Goal: Check status

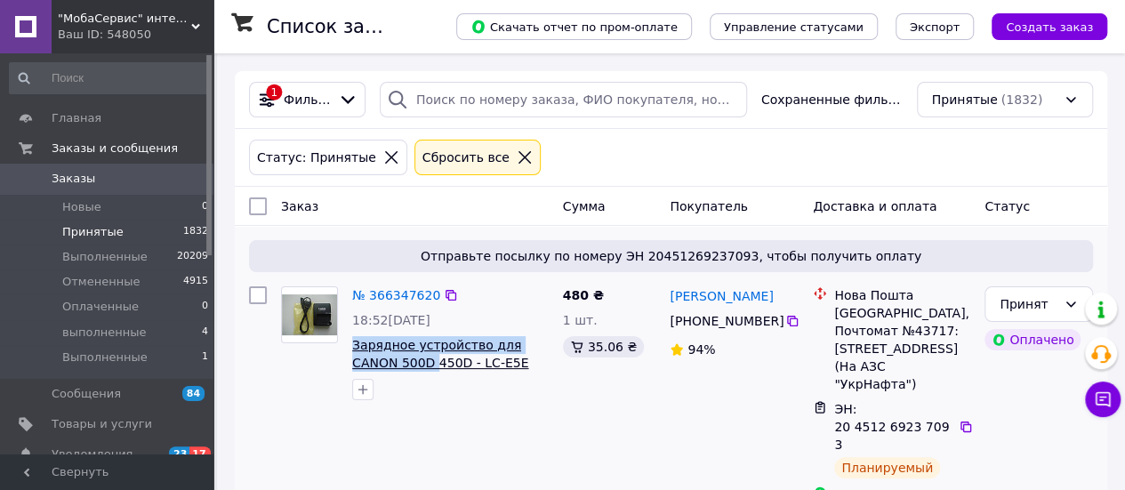
drag, startPoint x: 348, startPoint y: 342, endPoint x: 384, endPoint y: 367, distance: 44.2
click at [384, 367] on div "№ 366347620 18:52[DATE] Зарядное устройство для CANON 500D 450D - LC-E5E аккуму…" at bounding box center [450, 343] width 211 height 128
copy span "Зарядное устройство для CANON 500D"
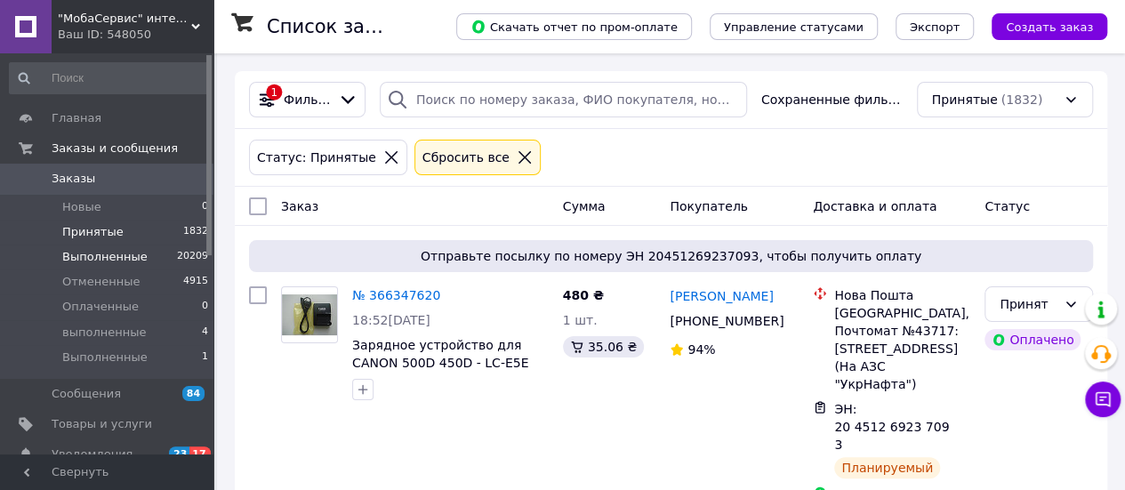
click at [173, 268] on li "Выполненные 20209" at bounding box center [109, 257] width 219 height 25
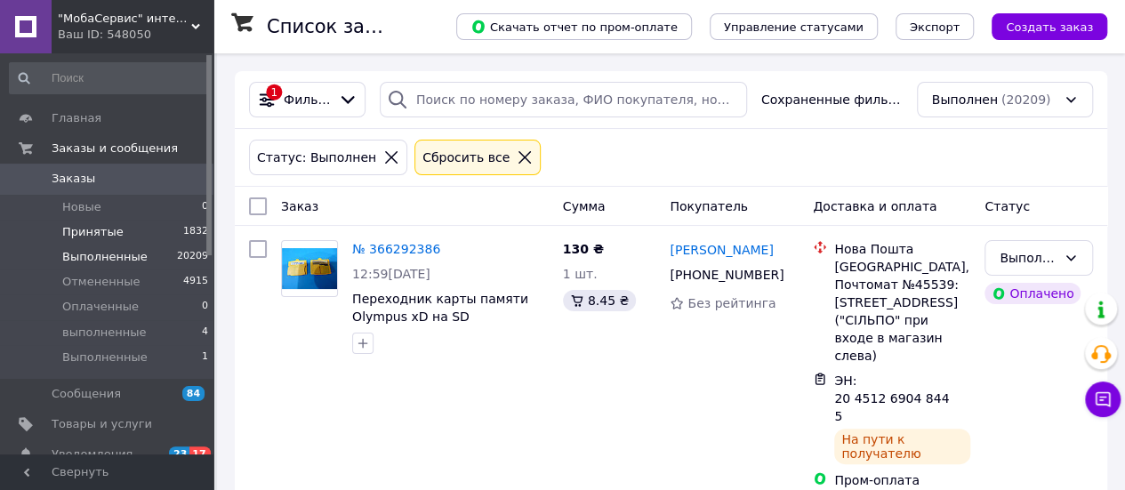
click at [98, 234] on span "Принятые" at bounding box center [92, 232] width 61 height 16
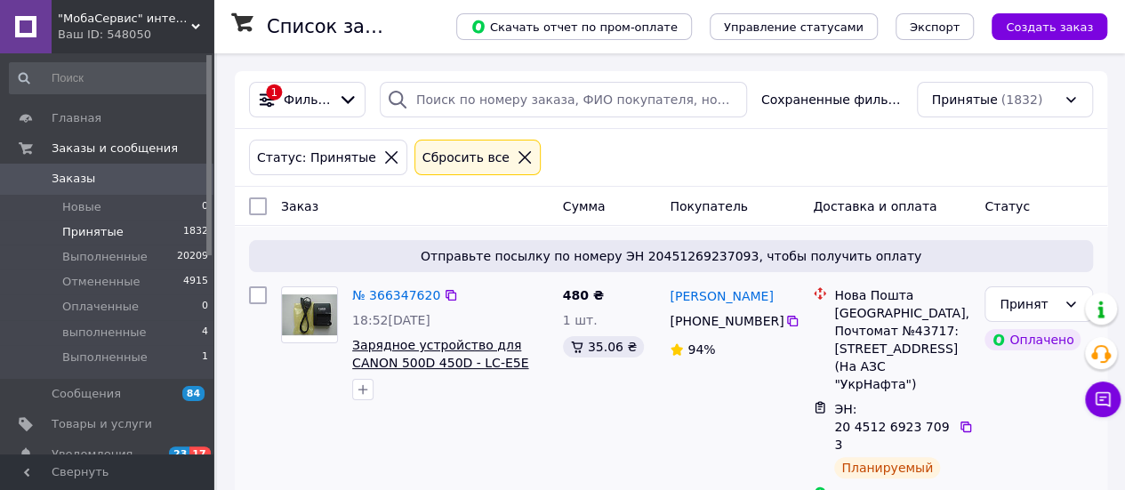
click at [448, 344] on span "Зарядное устройство для CANON 500D 450D - LC-E5E аккумулятор LP-E5" at bounding box center [440, 363] width 176 height 50
